Goal: Download file/media

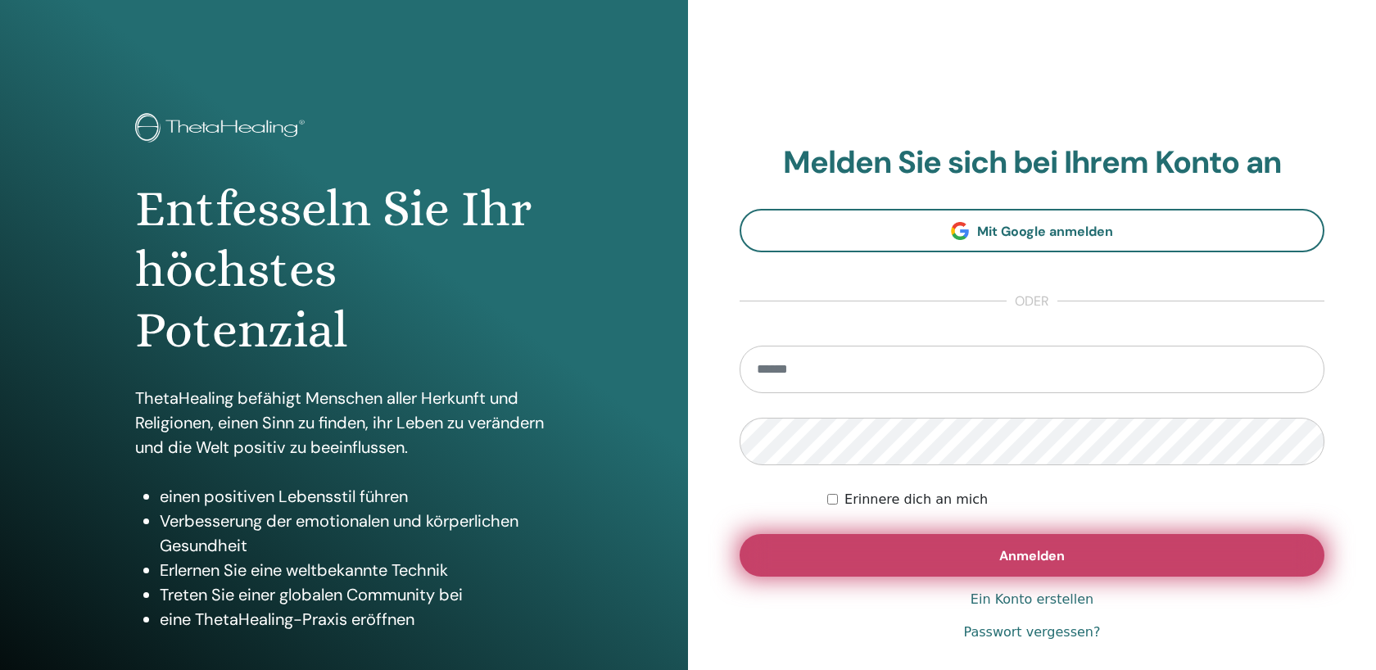
type input "**********"
click at [913, 560] on button "Anmelden" at bounding box center [1032, 555] width 585 height 43
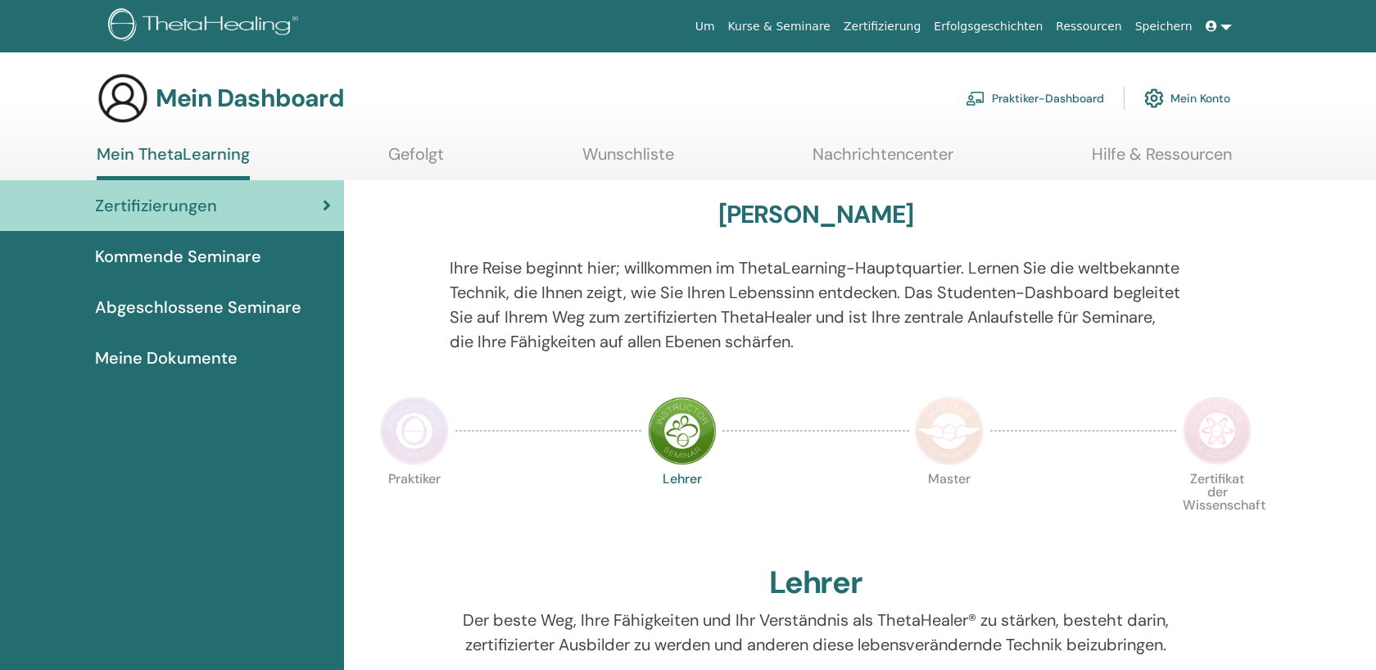
click at [211, 308] on font "Abgeschlossene Seminare" at bounding box center [198, 307] width 206 height 21
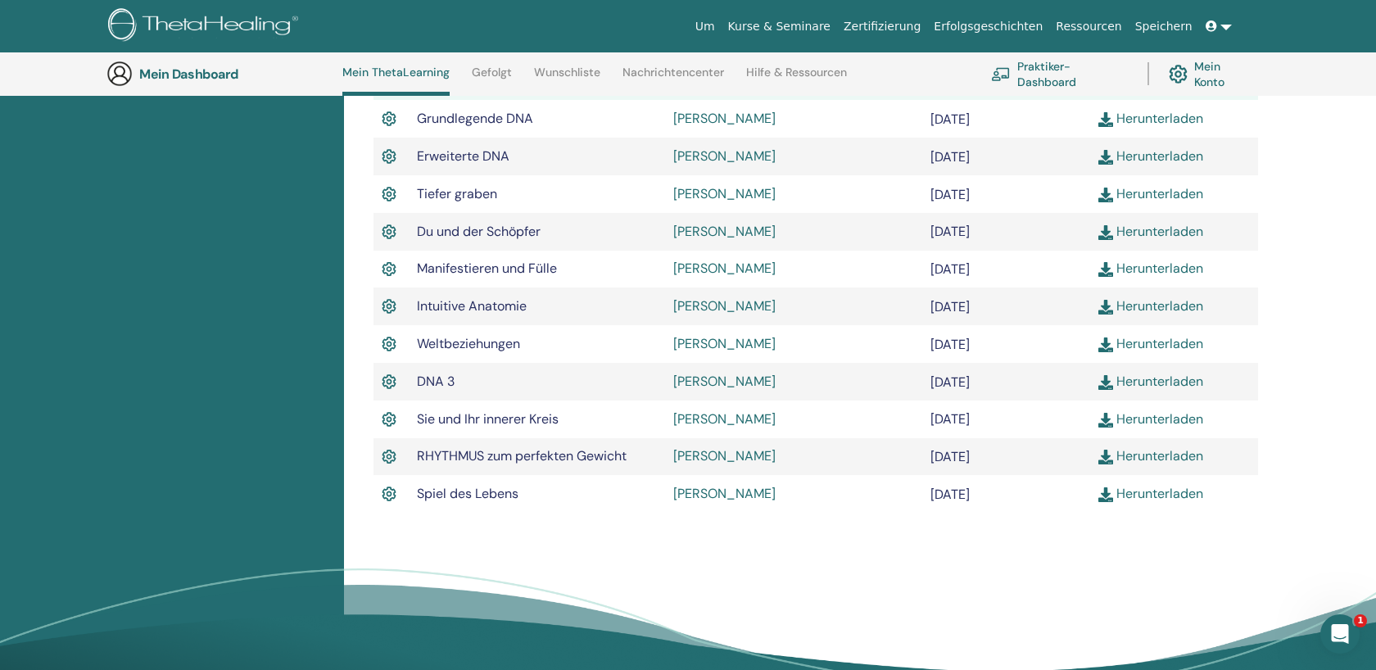
click at [1147, 499] on font "Herunterladen" at bounding box center [1159, 493] width 87 height 17
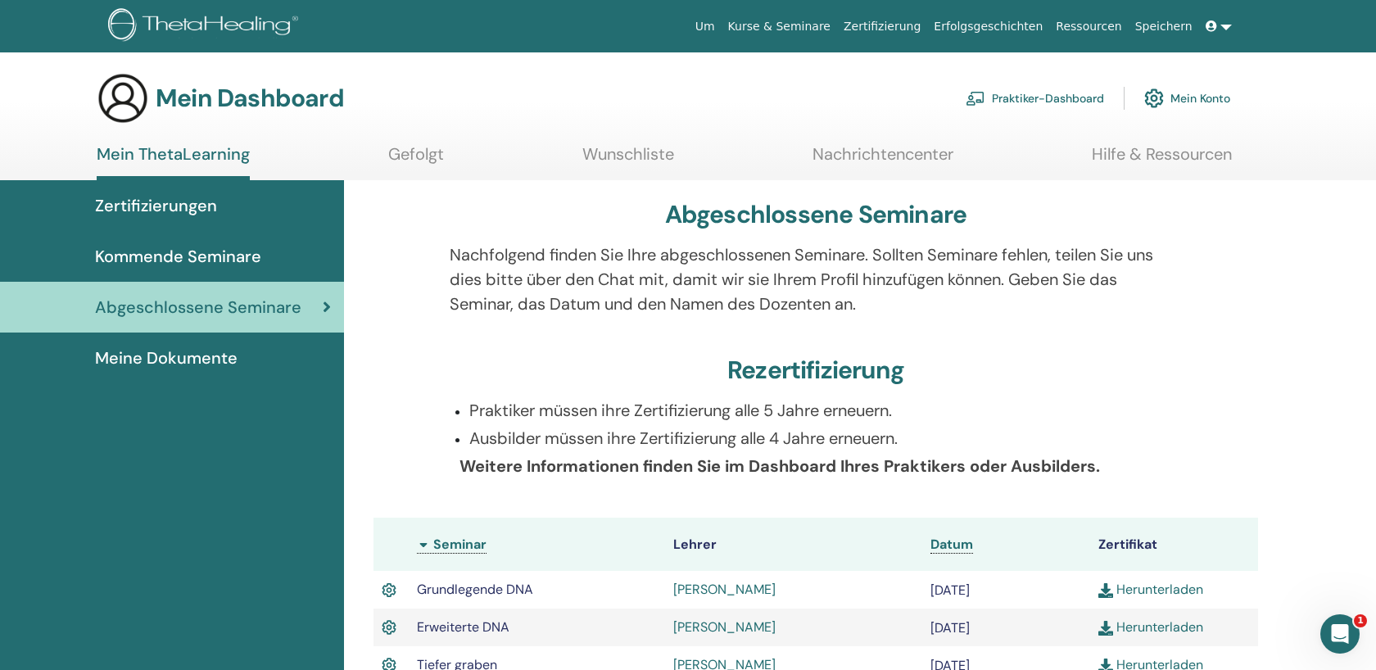
click at [1219, 27] on span at bounding box center [1213, 26] width 15 height 13
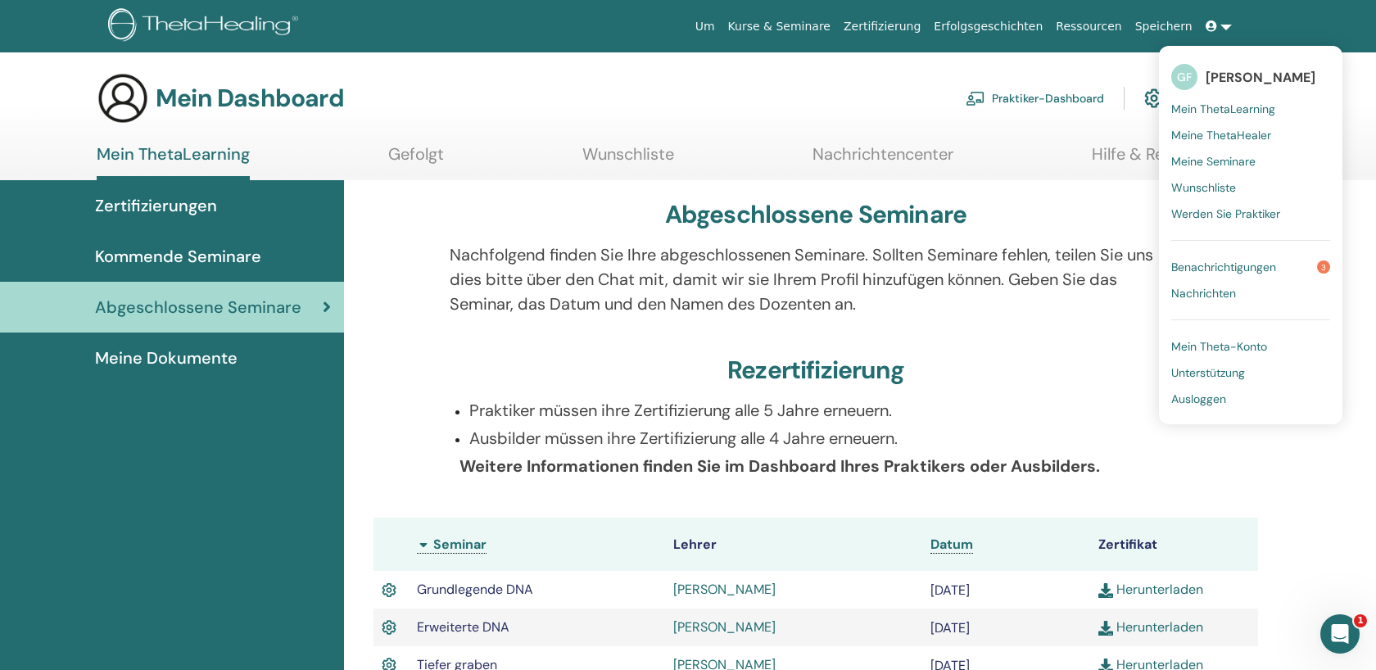
click at [1195, 405] on font "Ausloggen" at bounding box center [1198, 399] width 55 height 15
